Goal: Task Accomplishment & Management: Complete application form

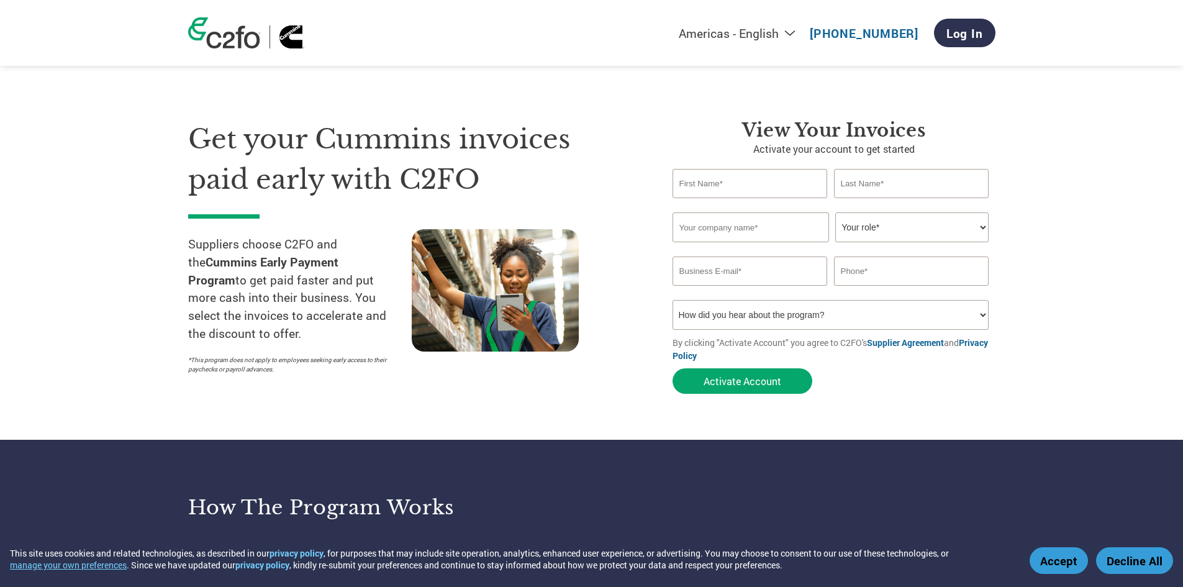
drag, startPoint x: 750, startPoint y: 191, endPoint x: 747, endPoint y: 197, distance: 7.5
click at [750, 191] on input "text" at bounding box center [750, 183] width 155 height 29
type input "[PERSON_NAME]"
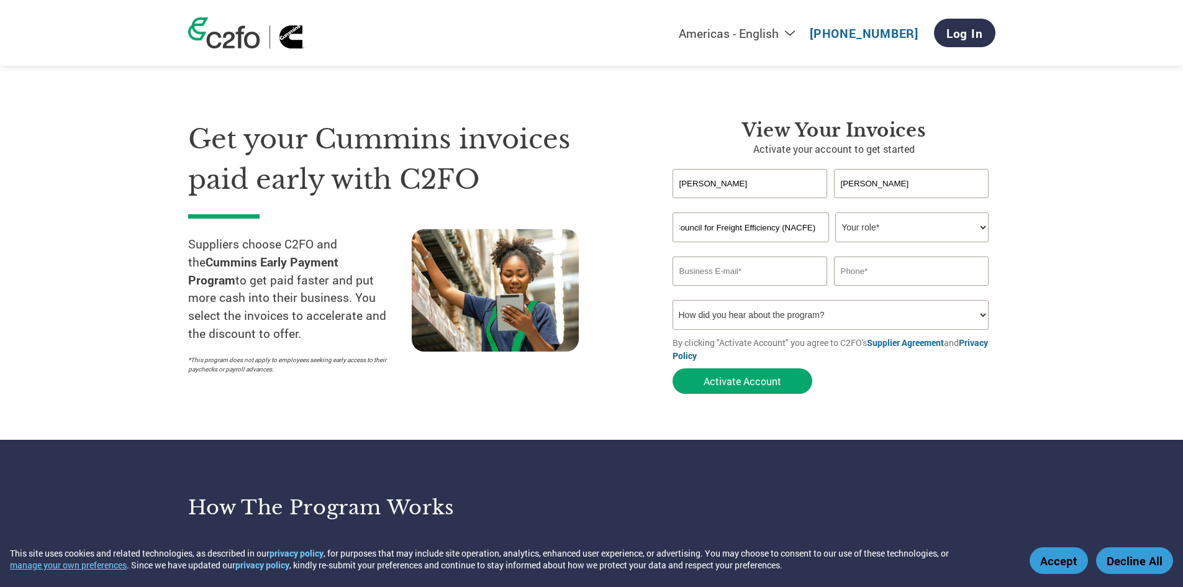
type input "North American Council for Freight Efficiency (NACFE)"
click at [900, 232] on select "Your role* CFO Controller Credit Manager Finance Director Treasurer CEO Preside…" at bounding box center [911, 227] width 153 height 30
click at [835, 212] on select "Your role* CFO Controller Credit Manager Finance Director Treasurer CEO Preside…" at bounding box center [911, 227] width 153 height 30
click at [927, 226] on select "Your role* CFO Controller Credit Manager Finance Director Treasurer CEO Preside…" at bounding box center [911, 227] width 153 height 30
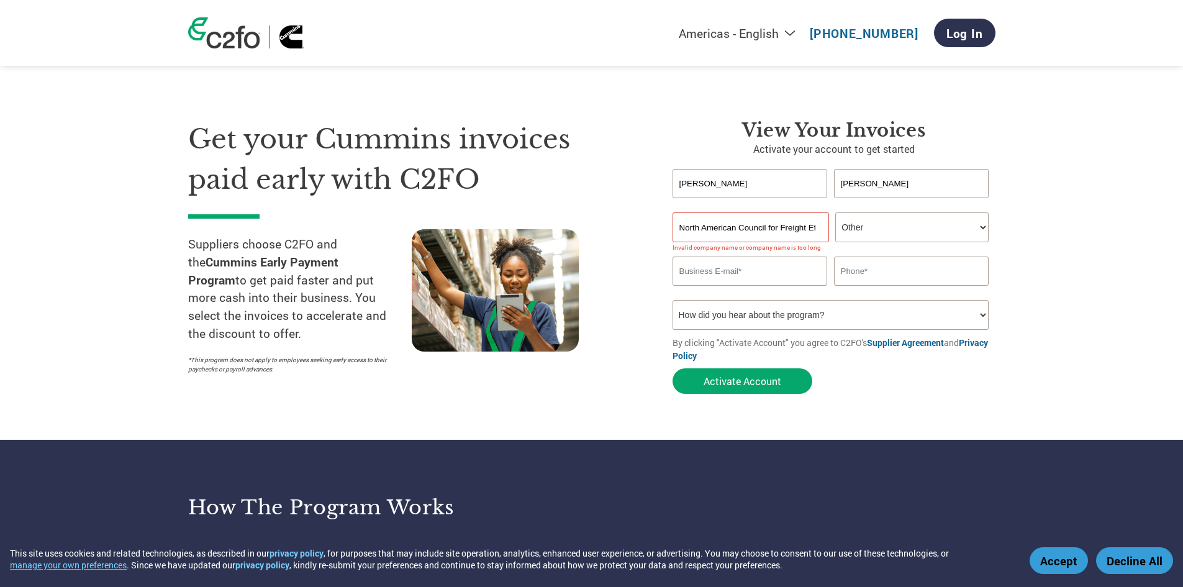
click at [835, 212] on select "Your role* CFO Controller Credit Manager Finance Director Treasurer CEO Preside…" at bounding box center [911, 227] width 153 height 30
click at [858, 230] on select "Your role* CFO Controller Credit Manager Finance Director Treasurer CEO Preside…" at bounding box center [911, 227] width 153 height 30
select select "ACCOUNTS_RECEIVABLE"
click at [835, 212] on select "Your role* CFO Controller Credit Manager Finance Director Treasurer CEO Preside…" at bounding box center [911, 227] width 153 height 30
click at [768, 249] on div "Invalid company name or company name is too long" at bounding box center [831, 247] width 317 height 8
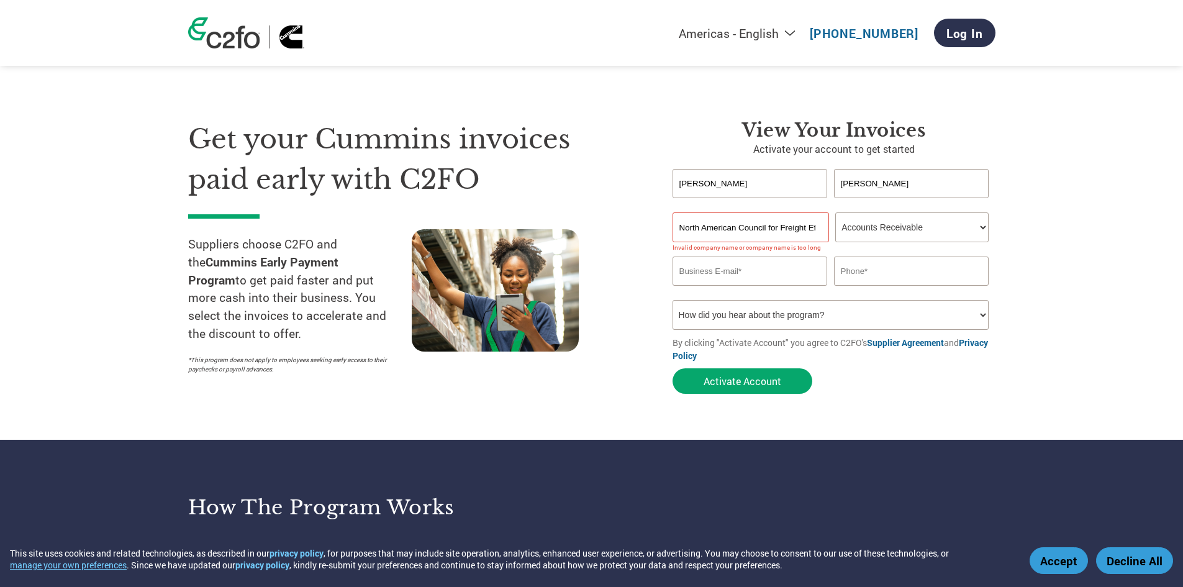
click at [766, 258] on input "email" at bounding box center [750, 270] width 155 height 29
type input "[PERSON_NAME][EMAIL_ADDRESS][DOMAIN_NAME]"
type input "6142855185"
click at [738, 306] on select "How did you hear about the program? Received a letter Email Social Media Online…" at bounding box center [831, 315] width 317 height 30
select select "Email"
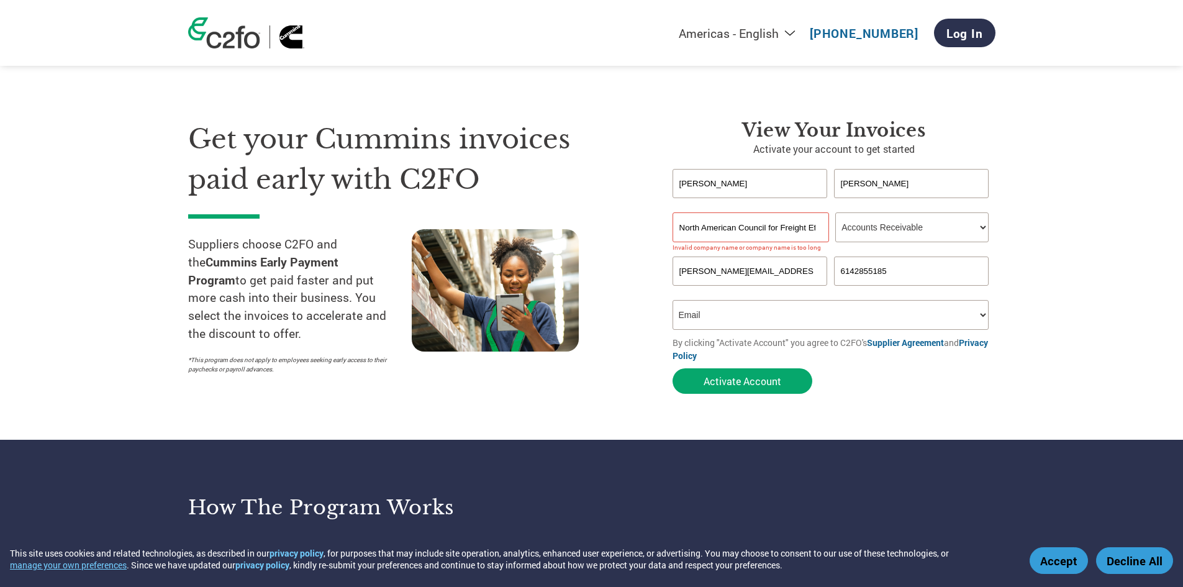
click at [673, 300] on select "How did you hear about the program? Received a letter Email Social Media Online…" at bounding box center [831, 315] width 317 height 30
click at [738, 383] on button "Activate Account" at bounding box center [743, 380] width 140 height 25
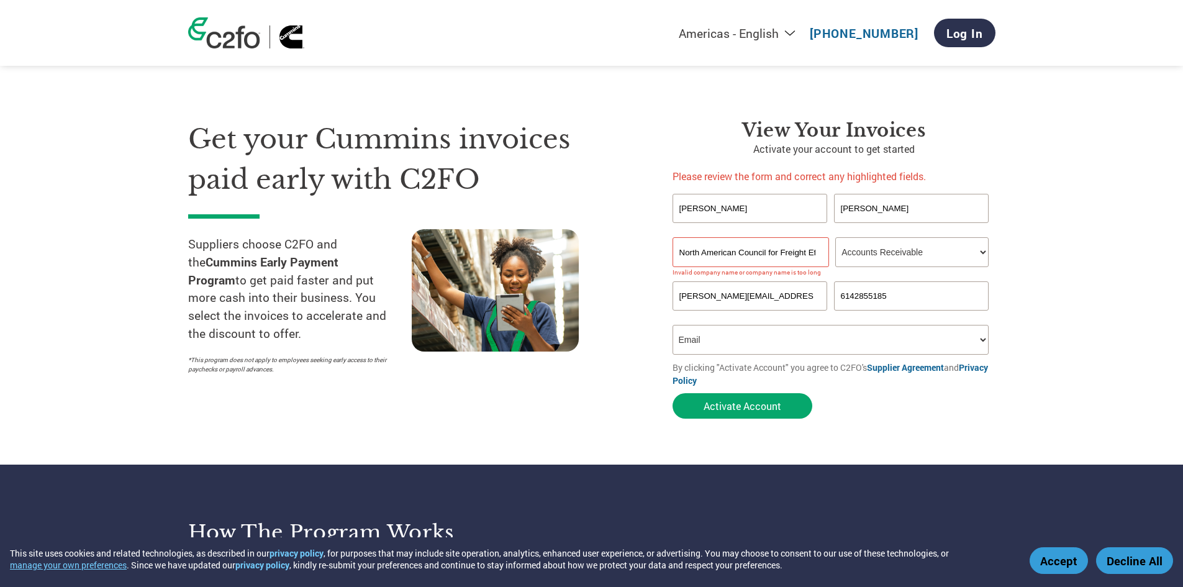
click at [731, 246] on input "North American Council for Freight Efficiency (NACFE)" at bounding box center [751, 252] width 157 height 30
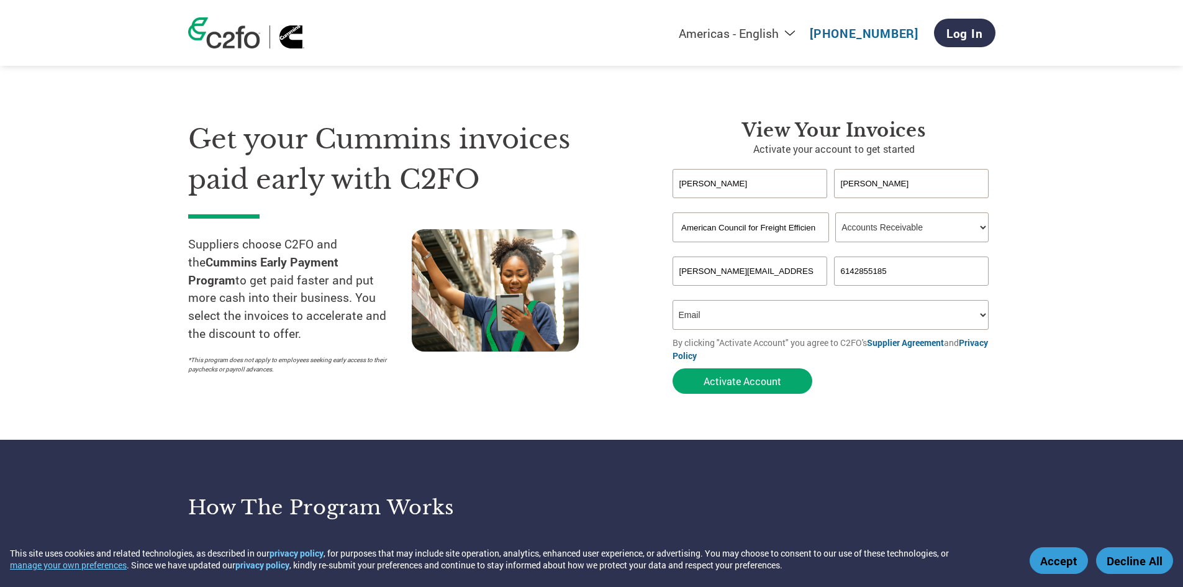
scroll to position [0, 28]
click at [768, 388] on button "Activate Account" at bounding box center [743, 380] width 140 height 25
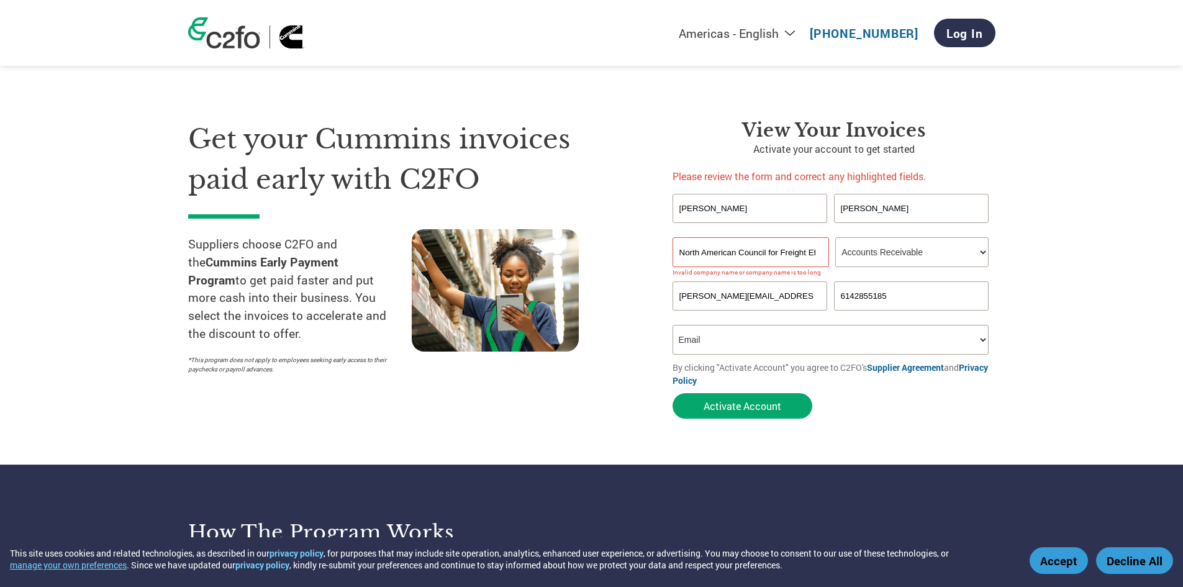
click at [783, 265] on input "North American Council for Freight Efficiency" at bounding box center [751, 252] width 157 height 30
click at [1083, 343] on section "Get your Cummins invoices paid early with C2FO Suppliers choose C2FO and the Cu…" at bounding box center [591, 257] width 1183 height 415
click at [791, 260] on input "North American Council for Freight Efficiency" at bounding box center [751, 252] width 157 height 30
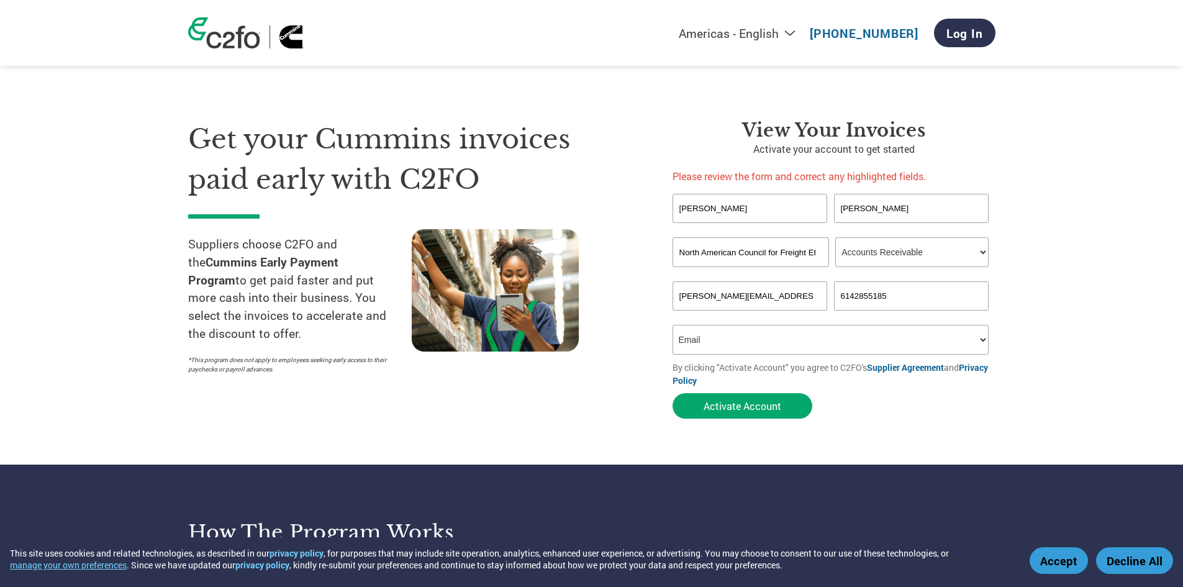
click at [791, 260] on input "North American Council for Freight Efficiency" at bounding box center [751, 252] width 157 height 30
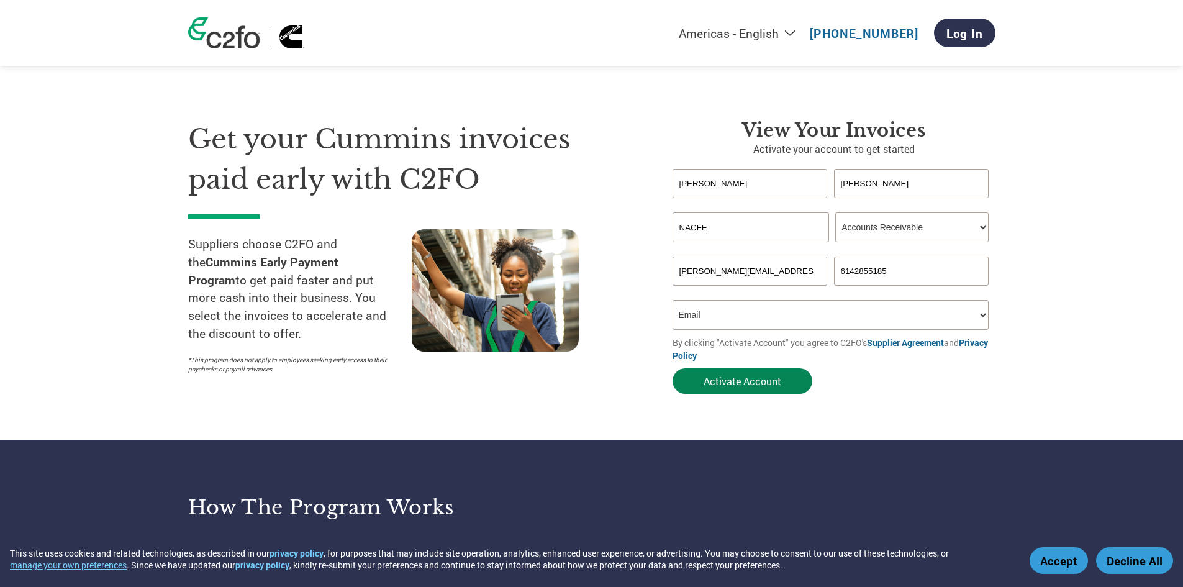
type input "NACFE"
click at [753, 373] on button "Activate Account" at bounding box center [743, 380] width 140 height 25
click at [785, 393] on button "Activate Account" at bounding box center [743, 380] width 140 height 25
click at [1042, 355] on section "Get your Cummins invoices paid early with C2FO Suppliers choose C2FO and the Cu…" at bounding box center [591, 245] width 1183 height 390
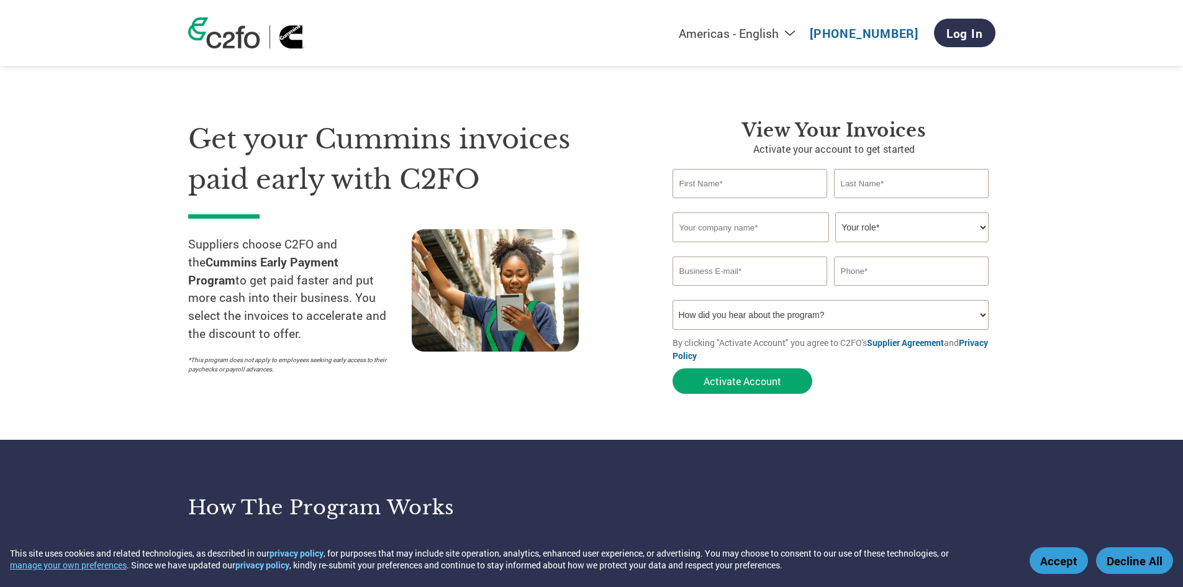
click at [751, 189] on input "text" at bounding box center [750, 183] width 155 height 29
type input "[PERSON_NAME]"
click at [914, 175] on input "text" at bounding box center [911, 183] width 155 height 29
click at [728, 232] on input "text" at bounding box center [751, 227] width 157 height 30
type input "NACFE"
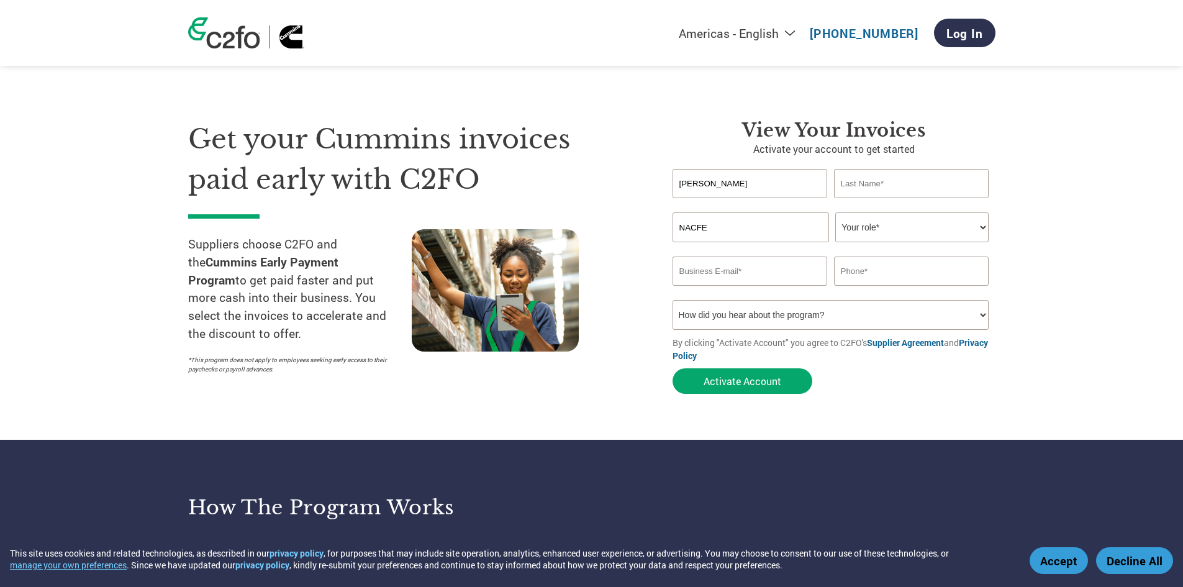
click at [881, 236] on select "Your role* CFO Controller Credit Manager Finance Director Treasurer CEO Preside…" at bounding box center [911, 227] width 153 height 30
select select "ACCOUNTS_RECEIVABLE"
click at [835, 212] on select "Your role* CFO Controller Credit Manager Finance Director Treasurer CEO Preside…" at bounding box center [911, 227] width 153 height 30
click at [730, 258] on input "email" at bounding box center [750, 270] width 155 height 29
click at [763, 327] on select "How did you hear about the program? Received a letter Email Social Media Online…" at bounding box center [831, 315] width 317 height 30
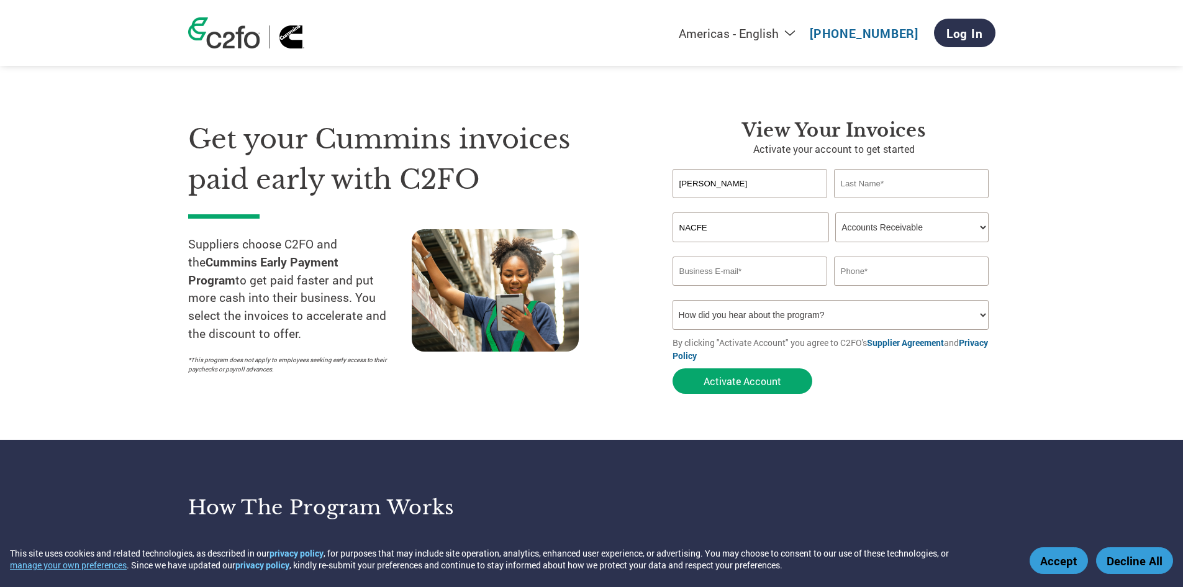
click at [779, 263] on input "email" at bounding box center [750, 270] width 155 height 29
type input "[PERSON_NAME][EMAIL_ADDRESS][DOMAIN_NAME]"
click at [883, 274] on input "text" at bounding box center [911, 270] width 155 height 29
type input "6142855185"
click at [780, 288] on div "Inavlid Email Address" at bounding box center [750, 291] width 155 height 8
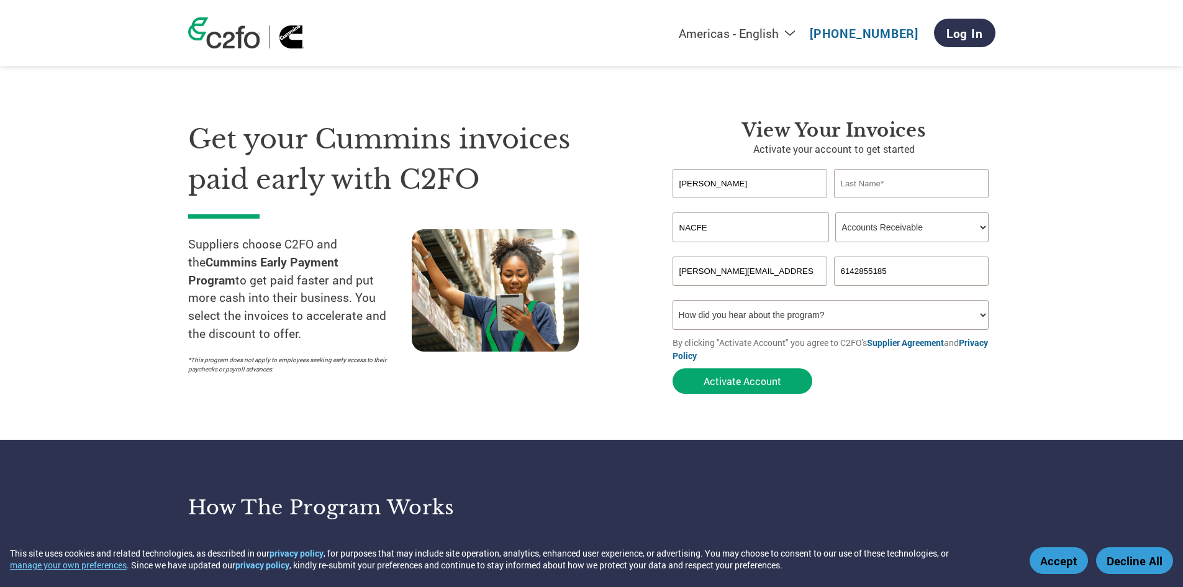
click at [778, 316] on select "How did you hear about the program? Received a letter Email Social Media Online…" at bounding box center [831, 315] width 317 height 30
select select "Email"
click at [673, 300] on select "How did you hear about the program? Received a letter Email Social Media Online…" at bounding box center [831, 315] width 317 height 30
click at [758, 373] on button "Activate Account" at bounding box center [743, 380] width 140 height 25
click at [902, 184] on input "text" at bounding box center [911, 183] width 155 height 29
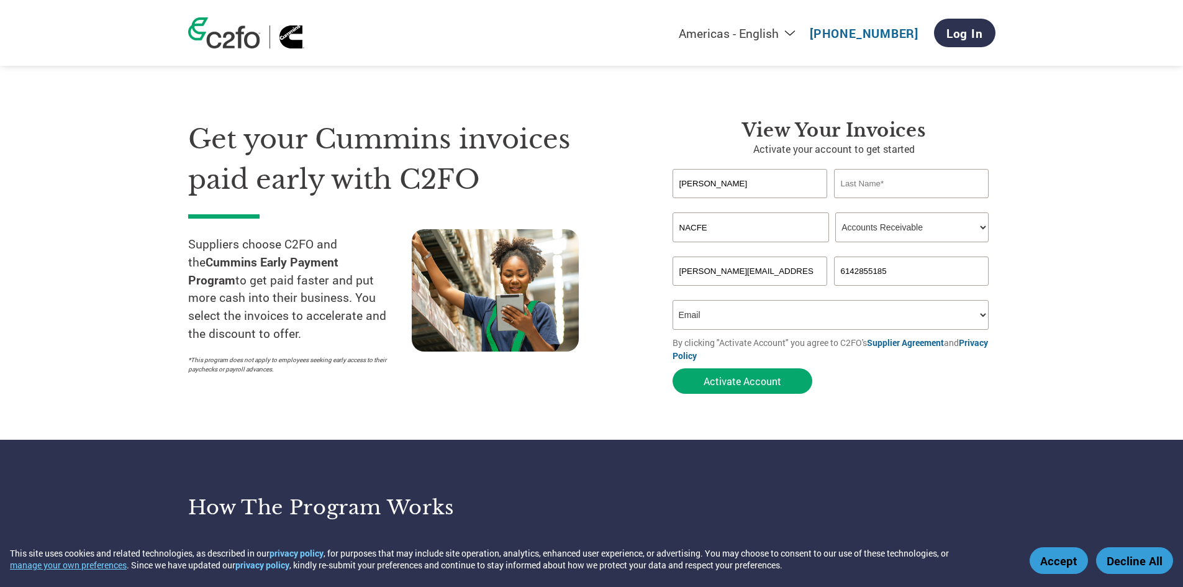
type input "[PERSON_NAME]"
click at [751, 391] on button "Activate Account" at bounding box center [743, 380] width 140 height 25
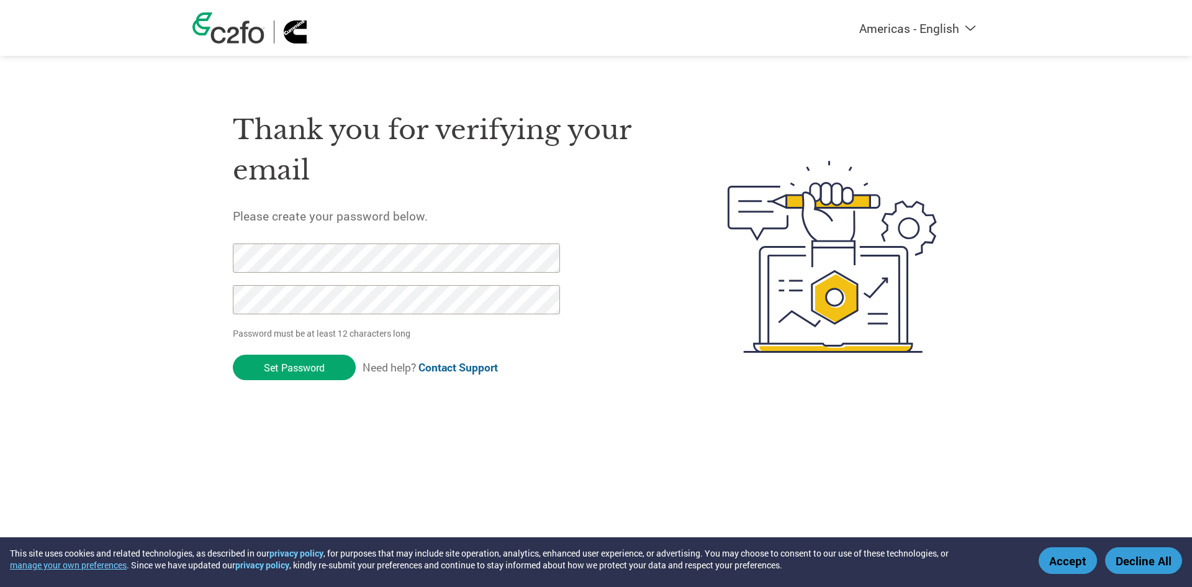
click at [286, 345] on form "Password must be at least 12 characters long Set Password Need help? Contact Su…" at bounding box center [407, 314] width 349 height 143
click at [317, 352] on form "Password must be at least 12 characters long Set Password Need help? Contact Su…" at bounding box center [407, 314] width 349 height 143
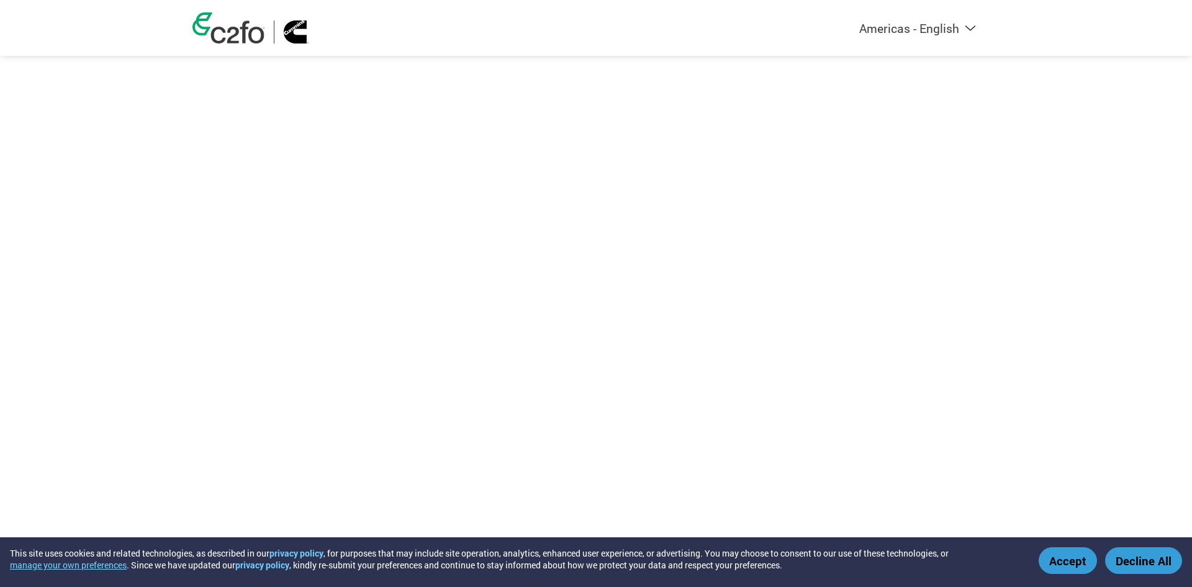
click at [1158, 563] on button "Decline All" at bounding box center [1143, 560] width 77 height 27
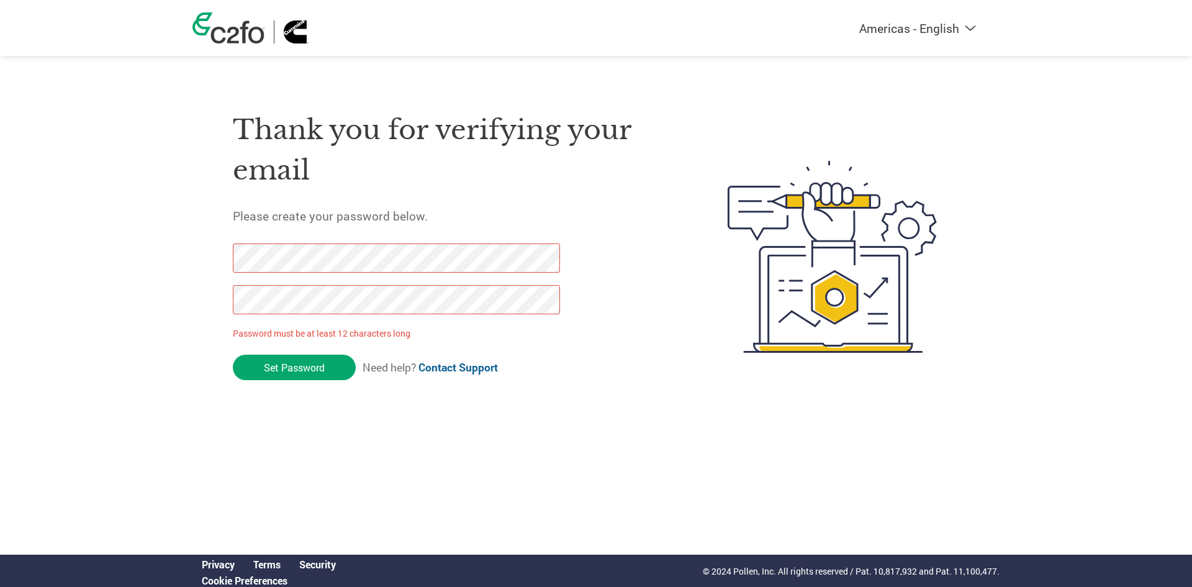
click at [487, 376] on form "Password must be at least 12 characters long Set Password Need help? Contact Su…" at bounding box center [407, 314] width 349 height 143
click at [487, 368] on link "Contact Support" at bounding box center [458, 367] width 79 height 14
drag, startPoint x: 825, startPoint y: 396, endPoint x: 758, endPoint y: 396, distance: 67.1
click at [825, 396] on img at bounding box center [833, 257] width 255 height 329
